Goal: Check status: Check status

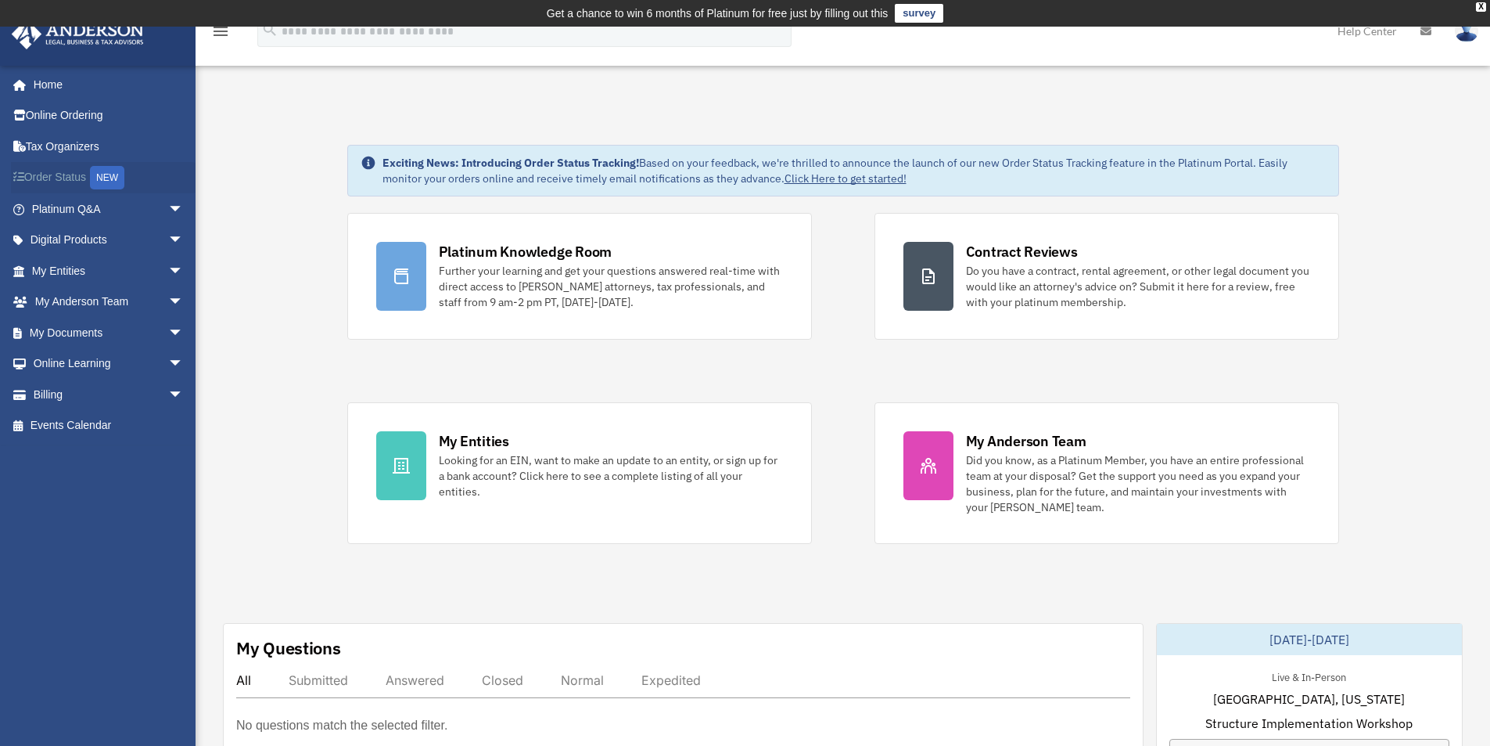
click at [72, 174] on link "Order Status NEW" at bounding box center [109, 178] width 196 height 32
click at [80, 325] on link "My Documents arrow_drop_down" at bounding box center [109, 332] width 196 height 31
click at [77, 331] on link "My Documents arrow_drop_down" at bounding box center [109, 332] width 196 height 31
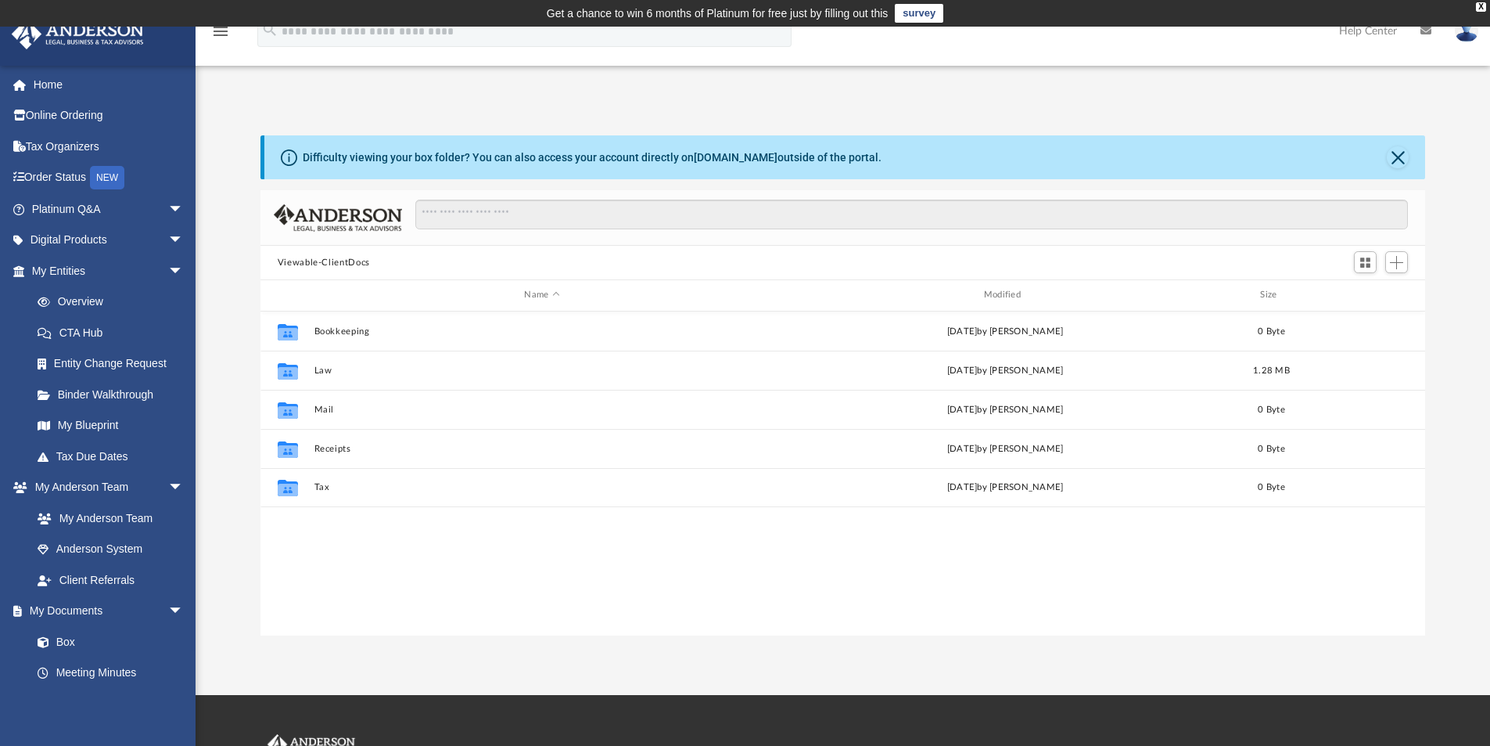
scroll to position [344, 1153]
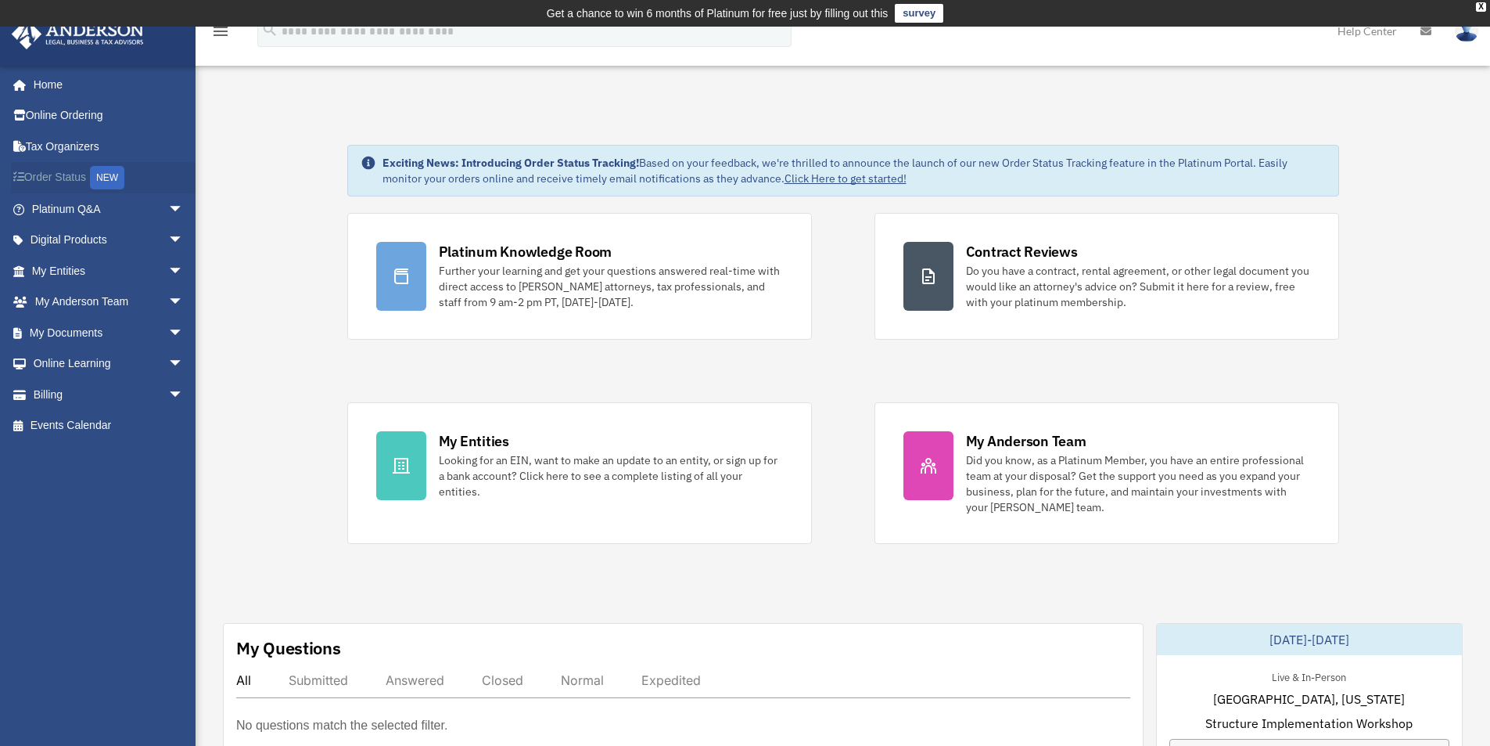
click at [71, 173] on link "Order Status NEW" at bounding box center [109, 178] width 196 height 32
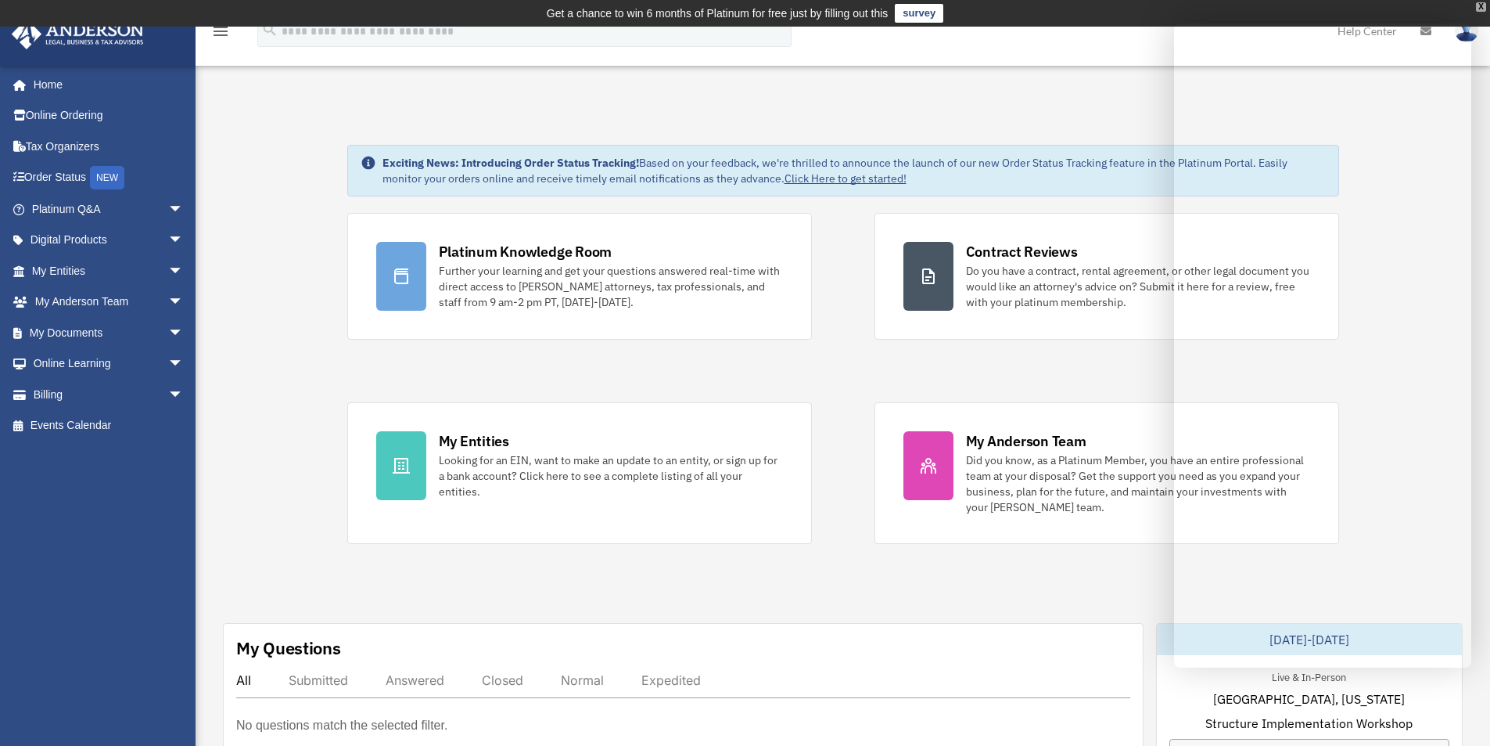
click at [1481, 8] on div "X" at bounding box center [1481, 6] width 10 height 9
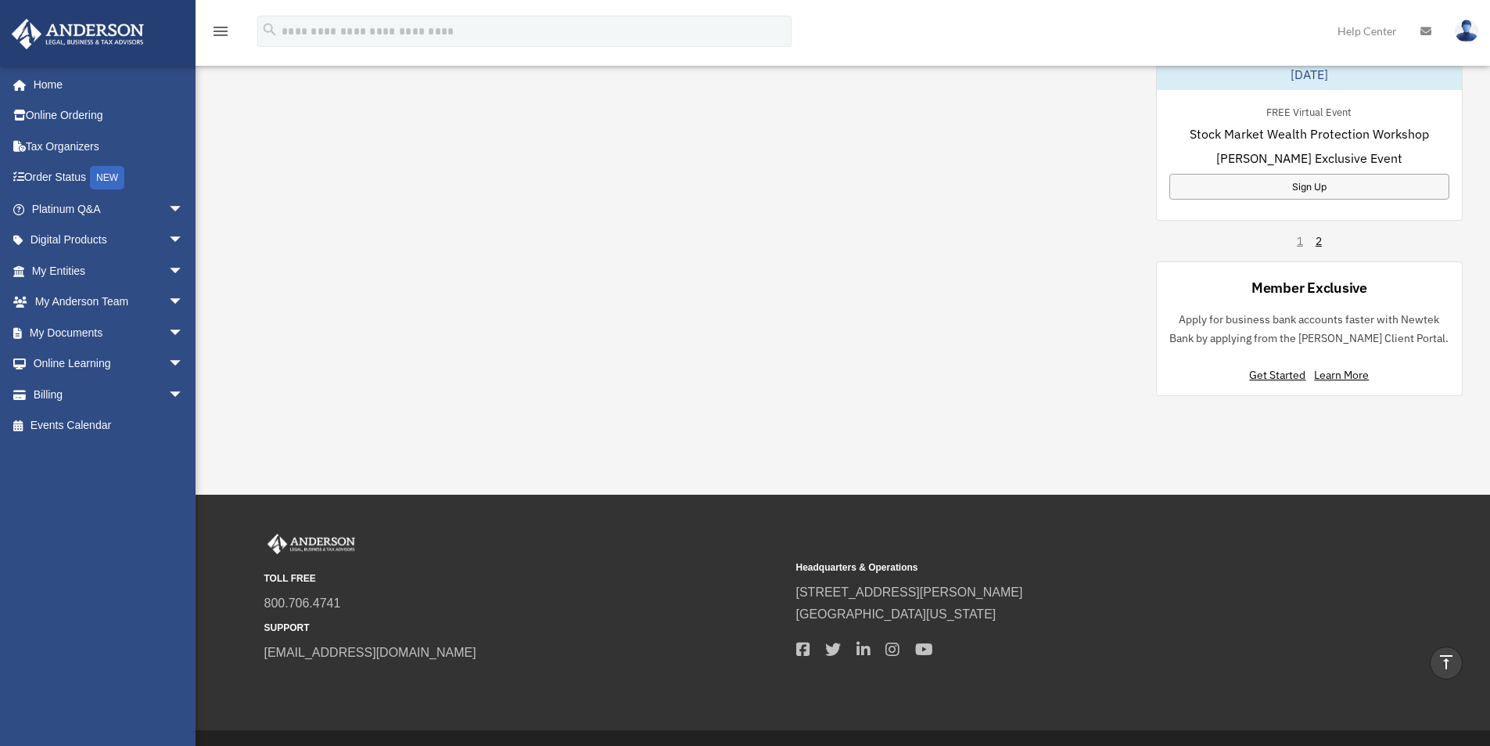
scroll to position [1028, 0]
